Goal: Information Seeking & Learning: Find contact information

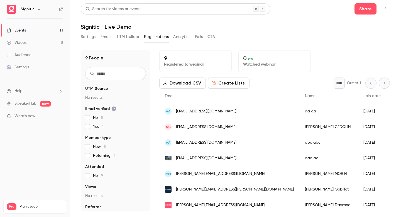
click at [38, 116] on p "What's new" at bounding box center [30, 116] width 47 height 6
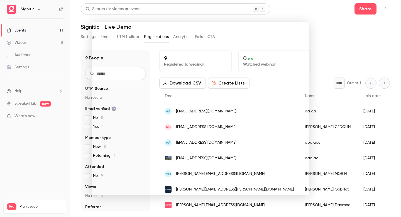
click at [323, 26] on div at bounding box center [200, 108] width 401 height 217
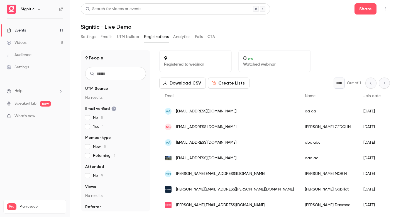
click at [38, 38] on link "Videos 8" at bounding box center [35, 43] width 70 height 12
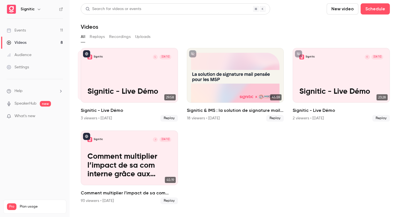
click at [47, 30] on link "Events 11" at bounding box center [35, 30] width 70 height 12
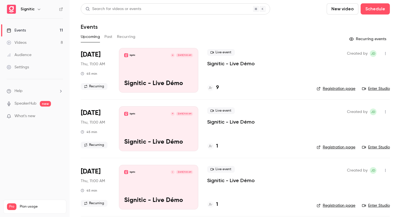
click at [215, 88] on div "9" at bounding box center [213, 88] width 12 height 8
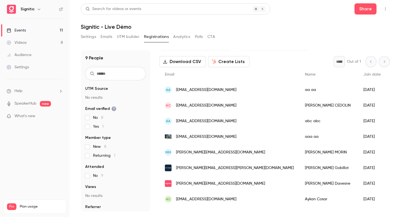
scroll to position [33, 0]
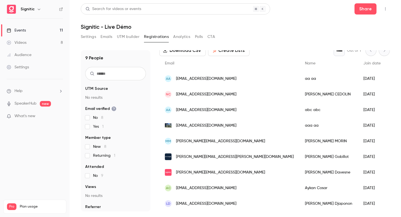
click at [221, 158] on span "[PERSON_NAME][EMAIL_ADDRESS][PERSON_NAME][DOMAIN_NAME]" at bounding box center [235, 157] width 118 height 6
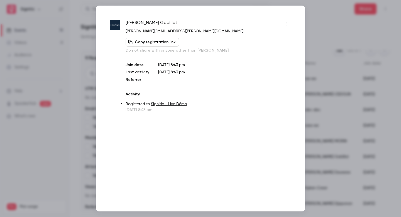
click at [97, 68] on div "[PERSON_NAME] [PERSON_NAME][EMAIL_ADDRESS][PERSON_NAME][DOMAIN_NAME] Copy regis…" at bounding box center [201, 109] width 210 height 206
click at [330, 44] on div at bounding box center [200, 108] width 401 height 217
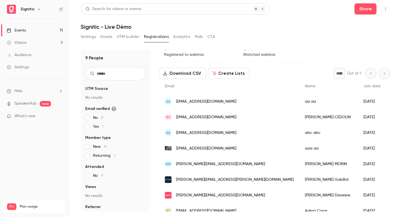
scroll to position [0, 0]
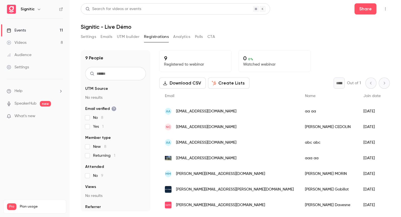
click at [38, 35] on link "Events 11" at bounding box center [35, 30] width 70 height 12
